Goal: Find specific page/section: Find specific page/section

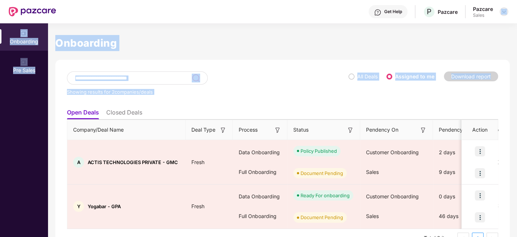
drag, startPoint x: 490, startPoint y: 73, endPoint x: 506, endPoint y: 10, distance: 64.9
click at [506, 10] on div "Get Help P Pazcare Pazcare Sales Onboarding Pre Sales Onboarding Showing result…" at bounding box center [258, 118] width 517 height 237
click at [506, 10] on img at bounding box center [504, 12] width 6 height 6
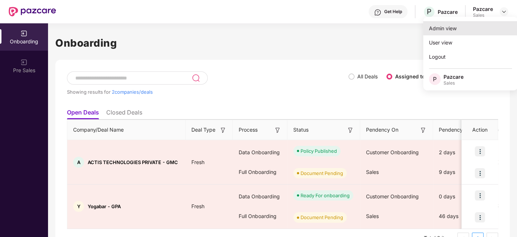
click at [439, 34] on div "Admin view" at bounding box center [470, 28] width 95 height 14
